Goal: Information Seeking & Learning: Learn about a topic

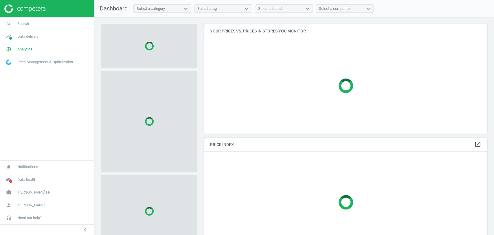
scroll to position [119, 287]
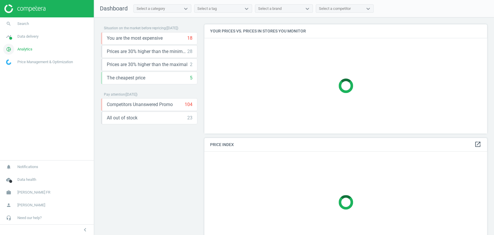
click at [23, 51] on span "Analytics" at bounding box center [24, 49] width 15 height 5
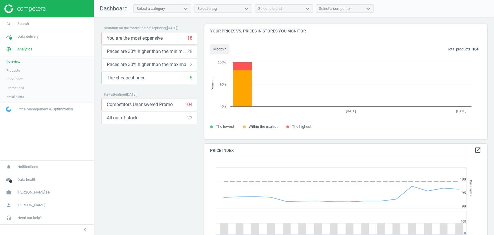
scroll to position [143, 287]
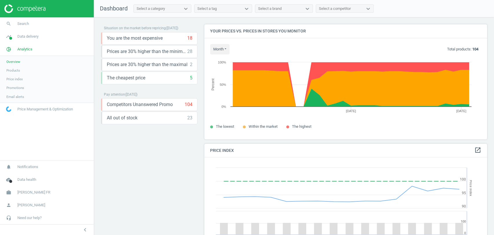
click at [14, 71] on span "Products" at bounding box center [13, 70] width 14 height 5
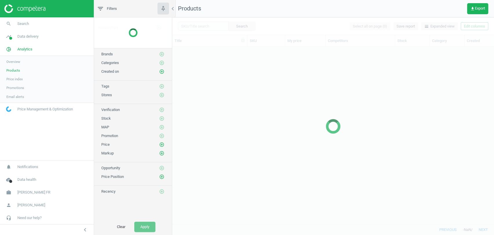
scroll to position [167, 316]
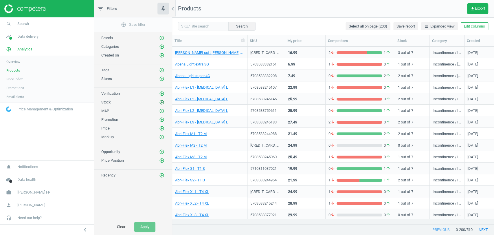
click at [160, 103] on icon "add_circle_outline" at bounding box center [161, 101] width 5 height 5
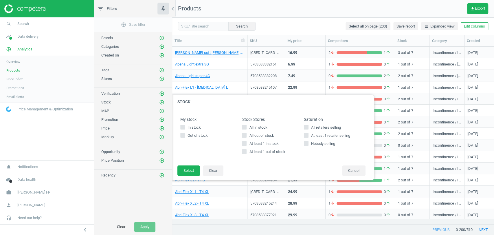
click at [245, 127] on input "All in stock" at bounding box center [244, 127] width 4 height 4
checkbox input "true"
click at [190, 176] on footer "Select Clear Cancel" at bounding box center [272, 172] width 202 height 15
click at [192, 173] on button "Select" at bounding box center [188, 170] width 23 height 10
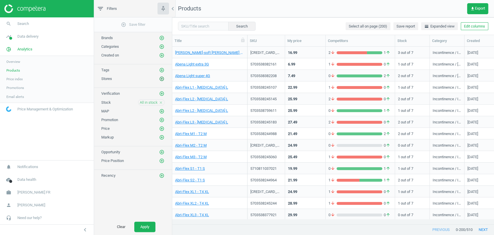
click at [162, 78] on icon "add_circle_outline" at bounding box center [161, 78] width 5 height 5
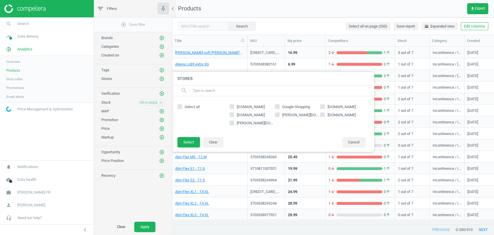
click at [246, 107] on span "[DOMAIN_NAME]" at bounding box center [250, 106] width 30 height 5
click at [234, 107] on input "[DOMAIN_NAME]" at bounding box center [232, 107] width 4 height 4
checkbox input "true"
click at [196, 144] on button "Select" at bounding box center [188, 142] width 23 height 10
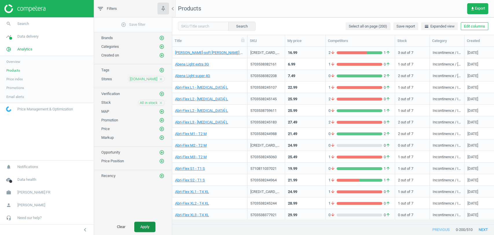
click at [153, 226] on button "Apply" at bounding box center [144, 226] width 21 height 10
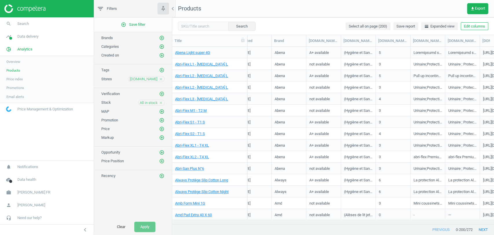
scroll to position [0, 237]
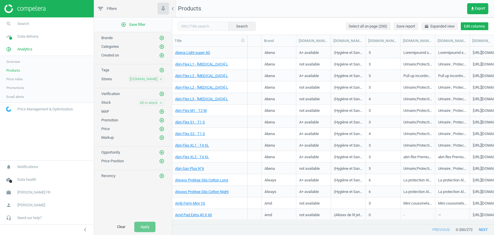
click at [475, 23] on button "Edit columns" at bounding box center [473, 26] width 27 height 8
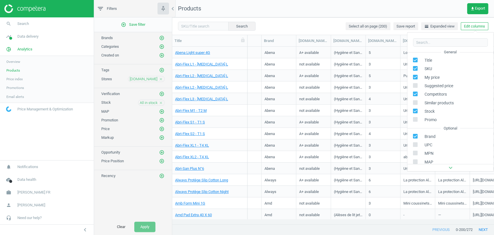
scroll to position [91, 0]
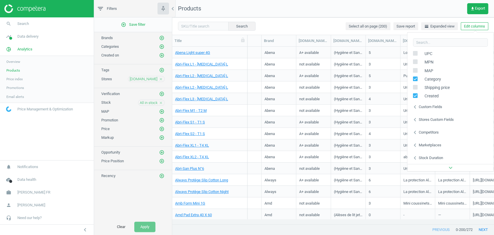
click at [441, 117] on div "Stores custom fields" at bounding box center [435, 119] width 35 height 5
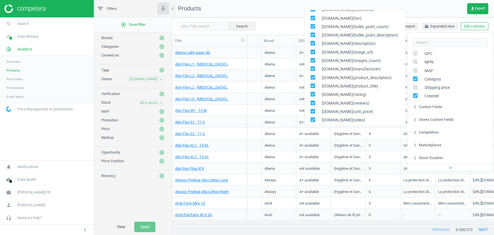
scroll to position [0, 0]
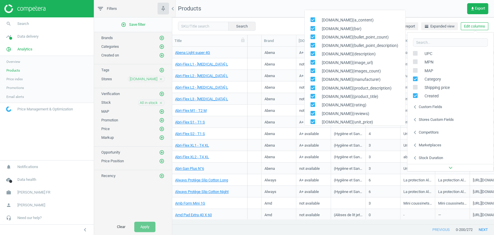
click at [283, 10] on nav "Products get_app Export" at bounding box center [333, 8] width 322 height 17
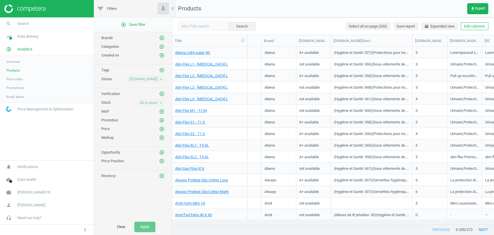
drag, startPoint x: 366, startPoint y: 42, endPoint x: 443, endPoint y: 47, distance: 78.0
click at [443, 47] on div "Title SKU My price Competitors Stock Category Created Brand [DOMAIN_NAME](a_con…" at bounding box center [333, 129] width 322 height 189
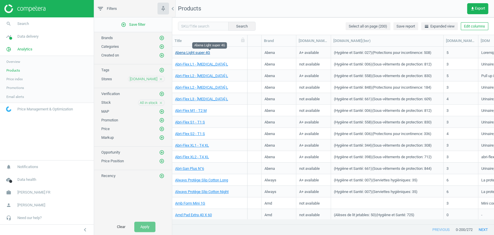
click at [202, 54] on link "Abena Light super 4G" at bounding box center [192, 52] width 35 height 5
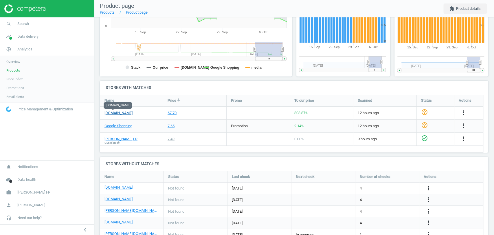
click at [115, 113] on link "[DOMAIN_NAME]" at bounding box center [118, 112] width 28 height 5
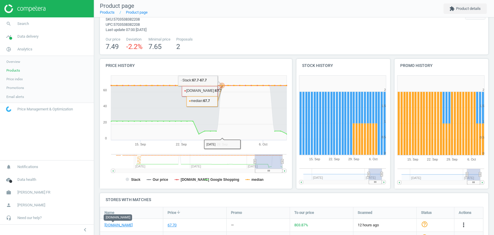
scroll to position [21, 0]
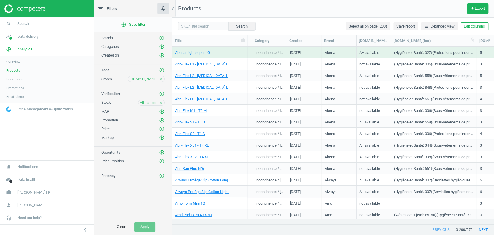
drag, startPoint x: 425, startPoint y: 42, endPoint x: 475, endPoint y: 43, distance: 50.9
click at [475, 43] on div at bounding box center [476, 40] width 6 height 11
drag, startPoint x: 426, startPoint y: 52, endPoint x: 431, endPoint y: 53, distance: 5.0
click at [431, 53] on div "(Hygiène et Santé: 027) (Protections pour incontinence: 508)" at bounding box center [434, 53] width 80 height 7
copy div "027"
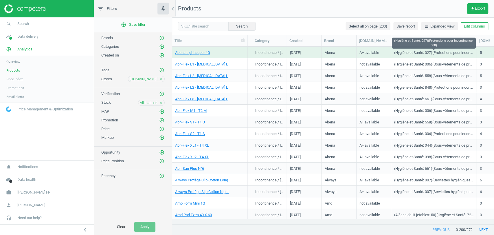
click at [437, 54] on div "(Hygiène et Santé: 027) (Protections pour incontinence: 508)" at bounding box center [434, 53] width 80 height 7
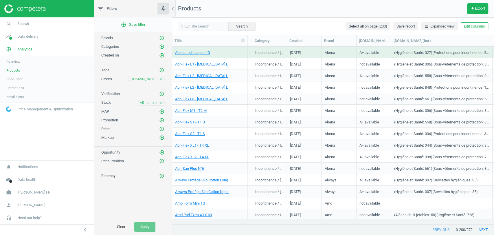
drag, startPoint x: 477, startPoint y: 43, endPoint x: 493, endPoint y: 45, distance: 15.7
click at [493, 45] on div "Title SKU My price Competitors Stock Category Created Brand [DOMAIN_NAME](a_con…" at bounding box center [333, 41] width 322 height 12
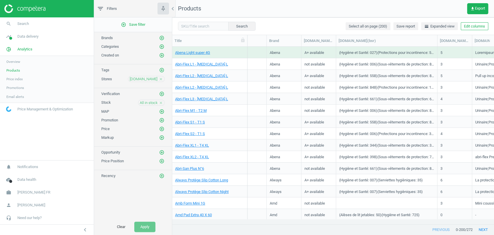
scroll to position [0, 241]
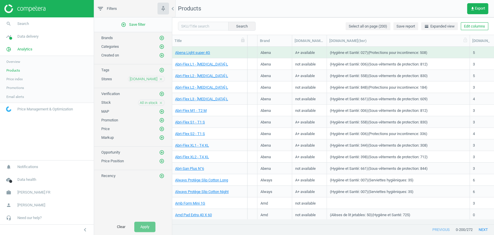
drag, startPoint x: 428, startPoint y: 40, endPoint x: 469, endPoint y: 44, distance: 41.5
click at [469, 44] on div at bounding box center [469, 40] width 6 height 11
drag, startPoint x: 421, startPoint y: 52, endPoint x: 428, endPoint y: 54, distance: 6.9
click at [427, 54] on div "(Hygiène et Santé: 027) (Protections pour incontinence: 508)" at bounding box center [377, 53] width 97 height 7
copy div "508"
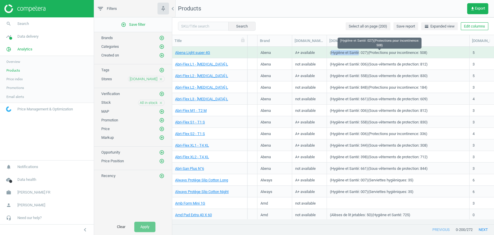
drag, startPoint x: 331, startPoint y: 54, endPoint x: 358, endPoint y: 56, distance: 27.6
click at [358, 56] on div "(Hygiène et Santé: 027) (Protections pour incontinence: 508)" at bounding box center [377, 53] width 97 height 7
copy div "Hygiène et Santé"
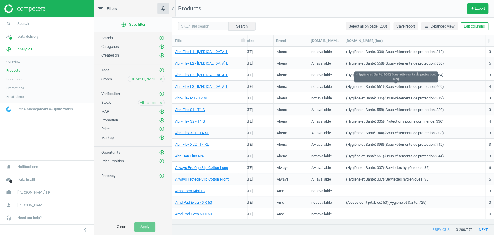
scroll to position [32, 0]
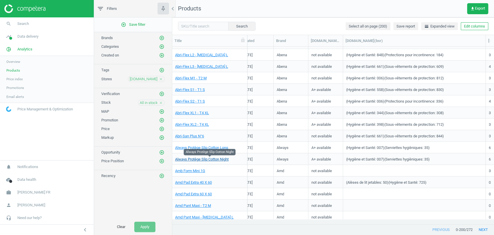
click at [209, 158] on link "Always Protège Slip Cotton Night" at bounding box center [202, 158] width 54 height 5
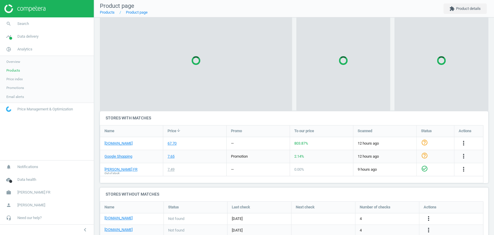
scroll to position [69, 0]
click at [112, 145] on div "Stores with matches Name Price arrow_downward Promo To our price Scanned Status…" at bounding box center [294, 147] width 388 height 72
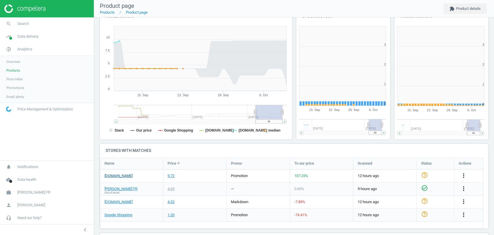
scroll to position [3, 3]
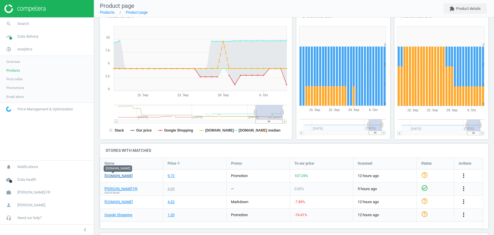
click at [111, 176] on link "[DOMAIN_NAME]" at bounding box center [118, 175] width 28 height 5
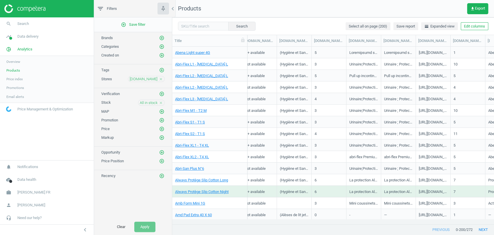
scroll to position [0, 290]
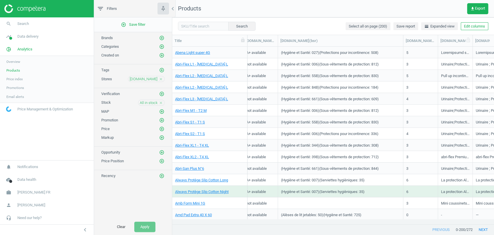
drag, startPoint x: 311, startPoint y: 41, endPoint x: 401, endPoint y: 45, distance: 90.6
click at [401, 45] on div at bounding box center [403, 40] width 6 height 11
drag, startPoint x: 322, startPoint y: 191, endPoint x: 357, endPoint y: 193, distance: 35.9
click at [357, 193] on div "(Hygiène et Santé: 007) (Serviettes hygièniques: 35)" at bounding box center [323, 192] width 84 height 7
copy div "Serviettes hygièniques"
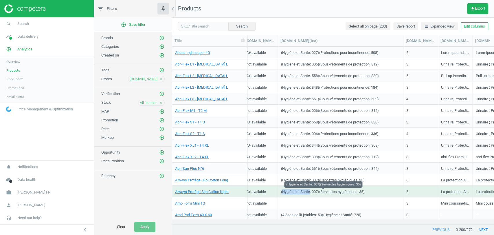
drag, startPoint x: 282, startPoint y: 192, endPoint x: 310, endPoint y: 195, distance: 28.4
click at [310, 195] on div "(Hygiène et Santé: 007) (Serviettes hygièniques: 35)" at bounding box center [323, 192] width 84 height 7
copy div "Hygiène et Santé"
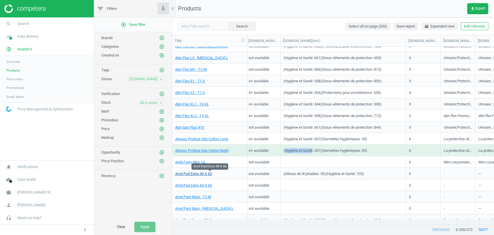
scroll to position [0, 288]
click at [192, 173] on link "Amd Pad Extra 40 X 60" at bounding box center [193, 173] width 37 height 5
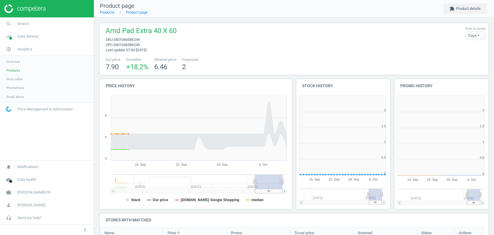
scroll to position [3, 3]
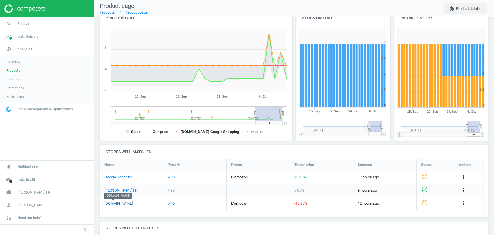
click at [115, 201] on link "[DOMAIN_NAME]" at bounding box center [118, 202] width 28 height 5
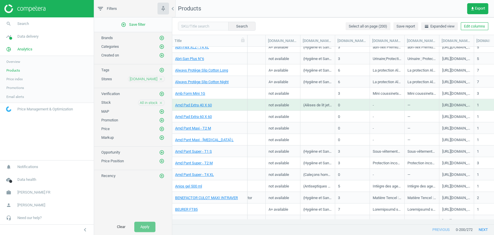
scroll to position [0, 268]
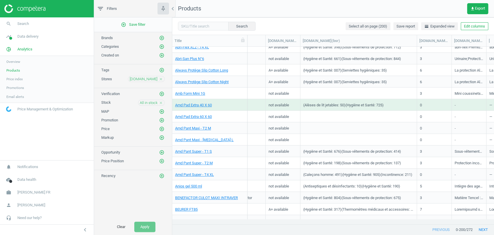
drag, startPoint x: 334, startPoint y: 42, endPoint x: 416, endPoint y: 47, distance: 81.7
click at [416, 47] on div "Title SKU My price Competitors Stock Category Created Brand [DOMAIN_NAME](a_con…" at bounding box center [333, 129] width 322 height 189
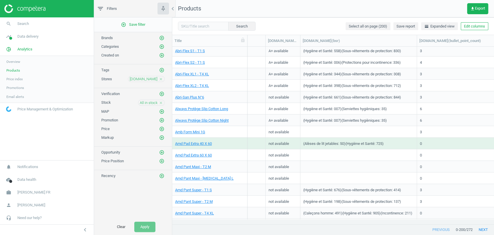
drag, startPoint x: 451, startPoint y: 42, endPoint x: 493, endPoint y: 45, distance: 42.3
click at [493, 45] on div "Title SKU My price Competitors Stock Category Created Brand [DOMAIN_NAME](a_con…" at bounding box center [333, 41] width 322 height 12
click at [186, 131] on link "Amb Form Mini 1G" at bounding box center [190, 131] width 30 height 5
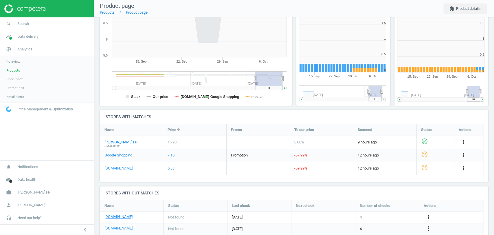
scroll to position [103, 0]
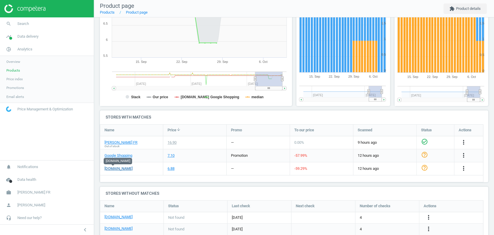
click at [106, 168] on link "[DOMAIN_NAME]" at bounding box center [118, 168] width 28 height 5
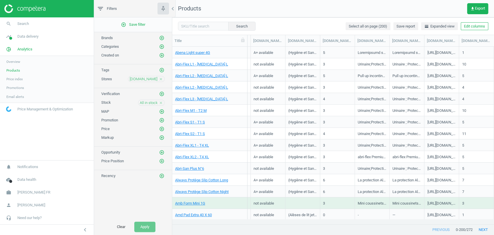
scroll to position [0, 285]
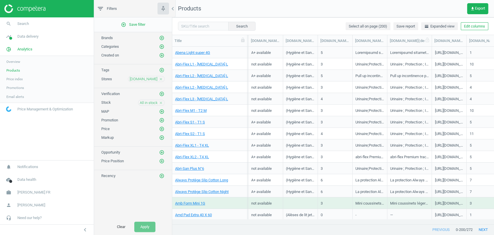
drag, startPoint x: 418, startPoint y: 40, endPoint x: 451, endPoint y: 40, distance: 33.0
click at [434, 40] on div at bounding box center [431, 40] width 6 height 11
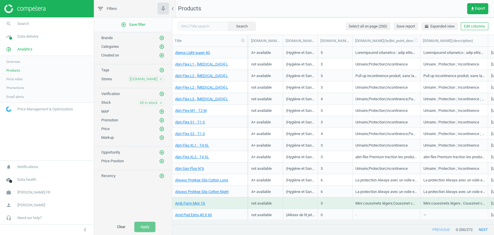
drag, startPoint x: 385, startPoint y: 43, endPoint x: 430, endPoint y: 42, distance: 44.5
click at [423, 42] on div at bounding box center [420, 40] width 6 height 11
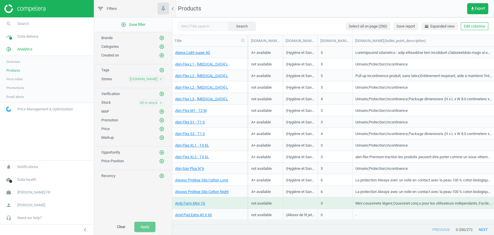
drag, startPoint x: 430, startPoint y: 40, endPoint x: 493, endPoint y: 38, distance: 63.1
click at [493, 38] on div "Title SKU My price Competitors Stock Category Created Brand [DOMAIN_NAME](a_con…" at bounding box center [333, 41] width 322 height 12
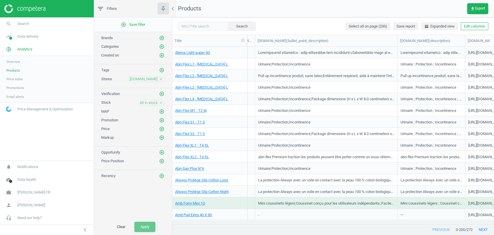
scroll to position [0, 381]
click at [191, 167] on link "Abri-San Plus N°6" at bounding box center [189, 168] width 29 height 5
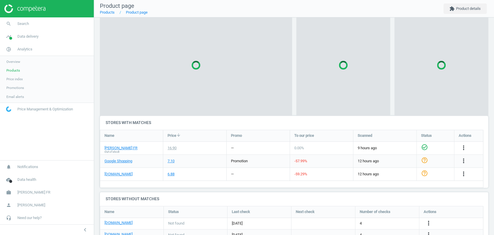
scroll to position [73, 0]
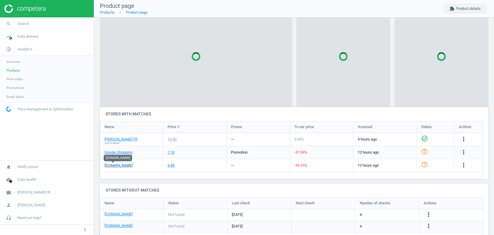
click at [112, 165] on link "[DOMAIN_NAME]" at bounding box center [118, 165] width 28 height 5
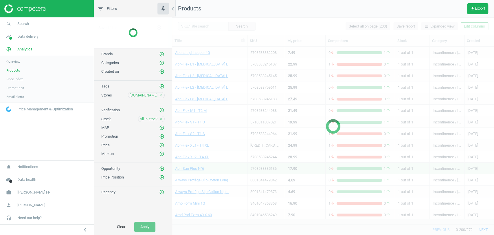
scroll to position [167, 316]
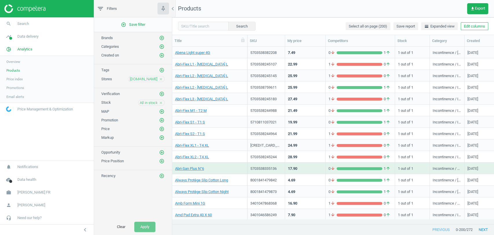
click at [315, 5] on nav "Products get_app Export" at bounding box center [333, 8] width 322 height 17
